Goal: Information Seeking & Learning: Understand process/instructions

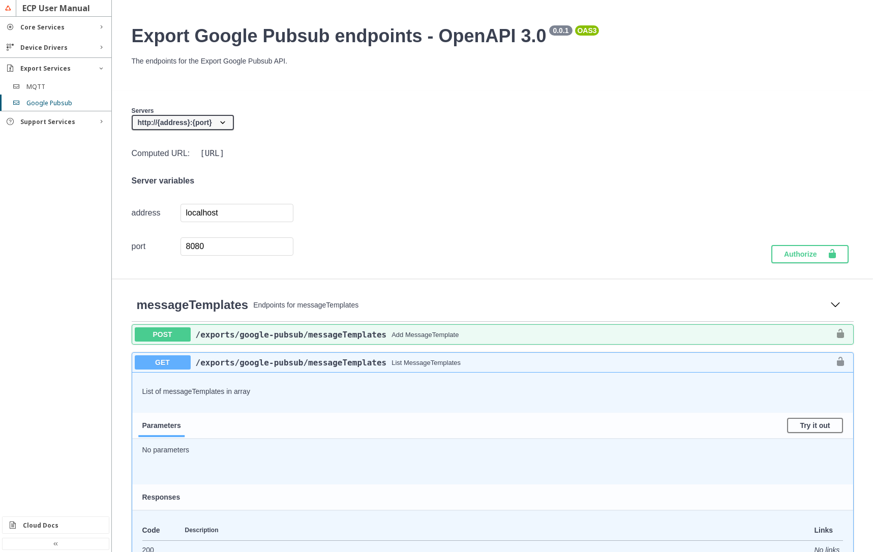
scroll to position [1220, 0]
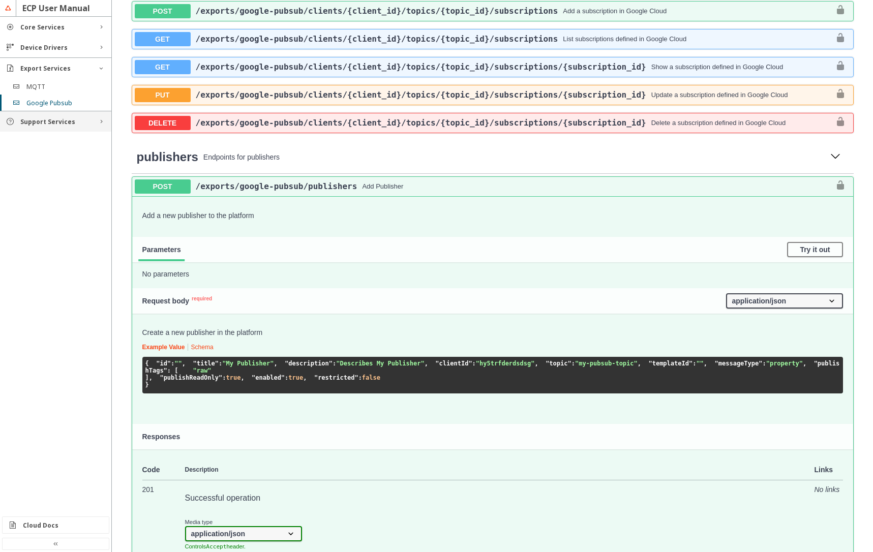
click at [61, 126] on div "Support Services" at bounding box center [55, 121] width 111 height 20
click at [57, 187] on div "Rules" at bounding box center [59, 189] width 67 height 9
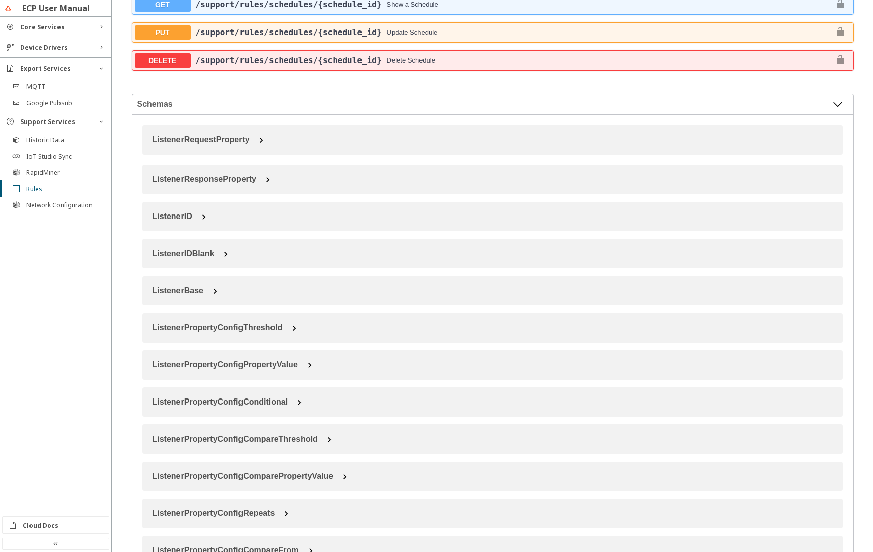
scroll to position [1159, 0]
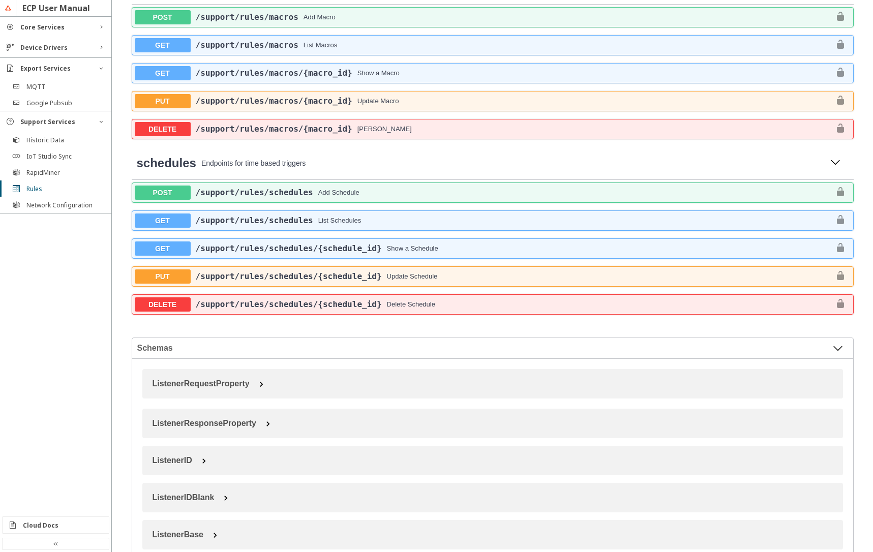
click at [311, 21] on div "Add Macro" at bounding box center [567, 17] width 527 height 8
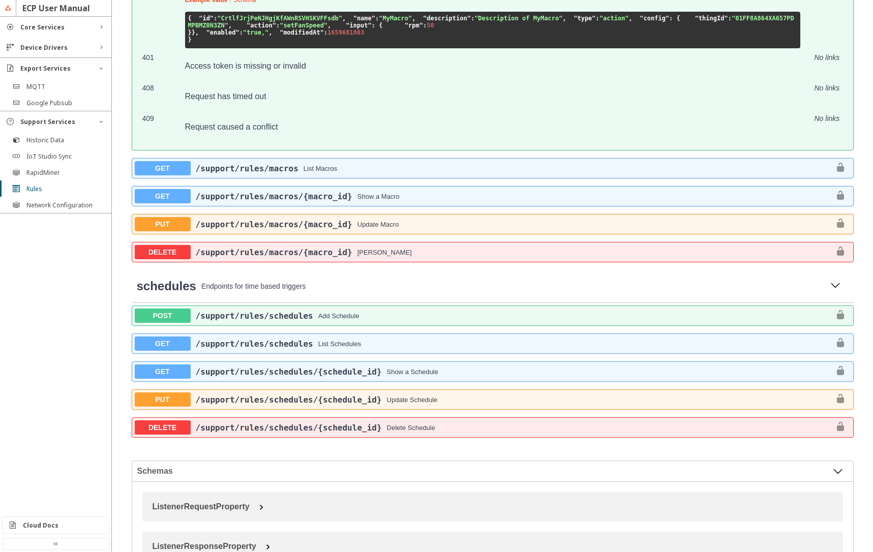
scroll to position [1403, 0]
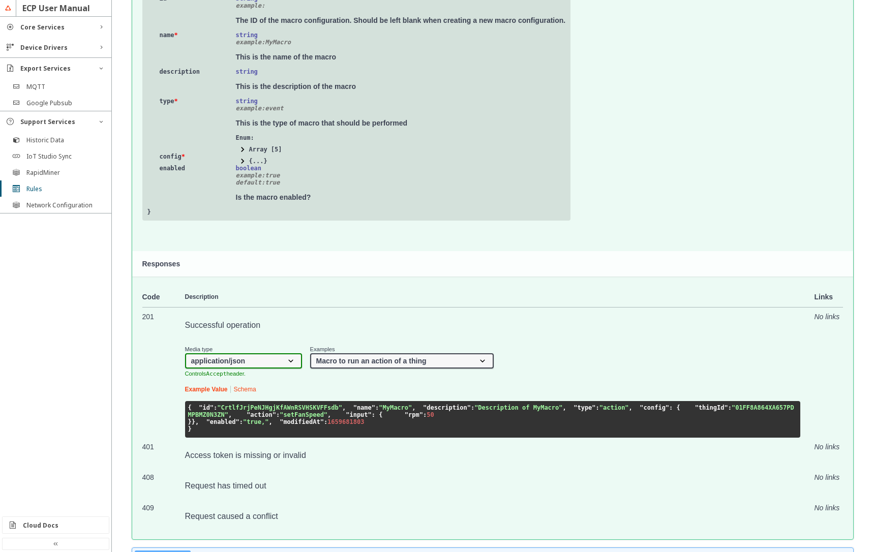
click at [238, 166] on span at bounding box center [242, 161] width 10 height 10
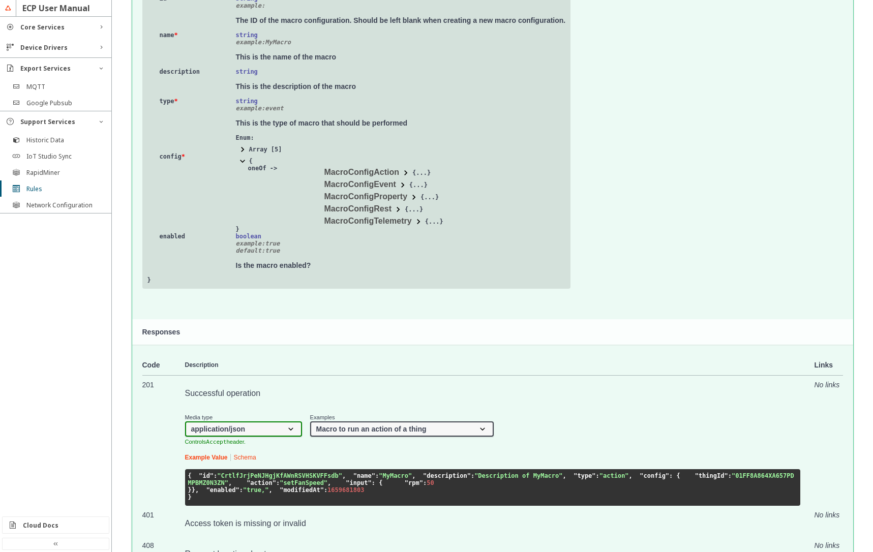
click at [393, 215] on span at bounding box center [398, 209] width 10 height 10
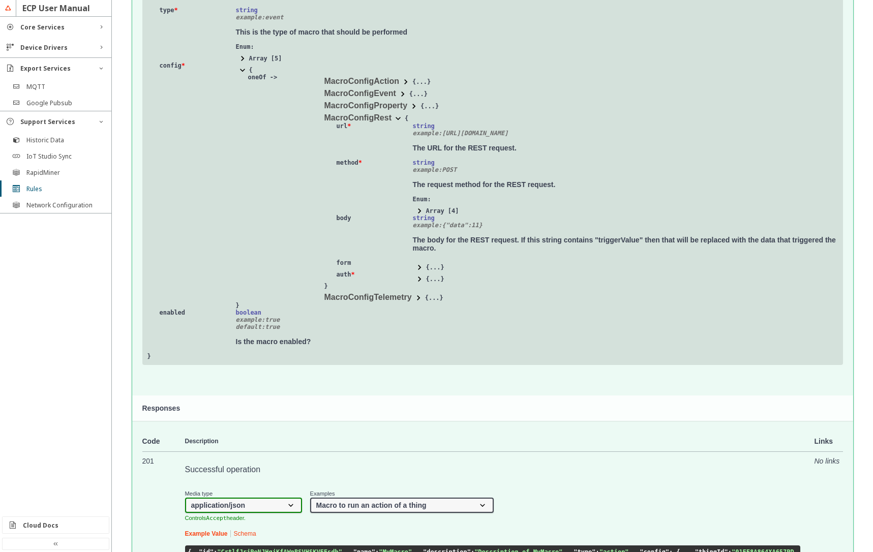
scroll to position [1647, 0]
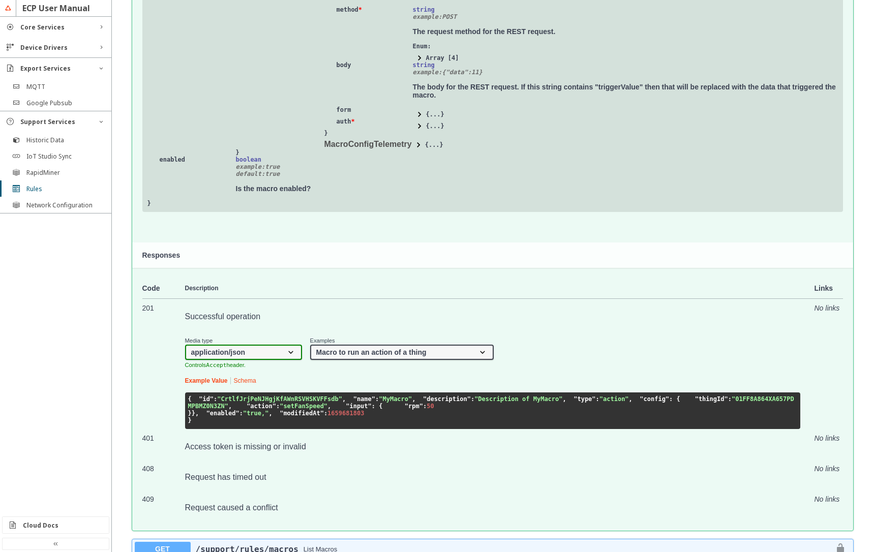
click at [415, 119] on span at bounding box center [419, 114] width 10 height 10
